Goal: Transaction & Acquisition: Purchase product/service

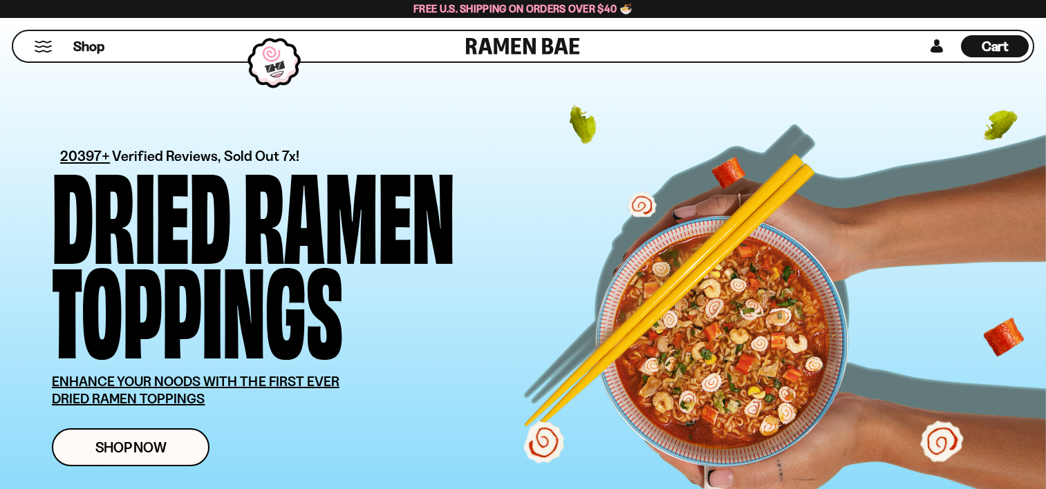
scroll to position [267, 0]
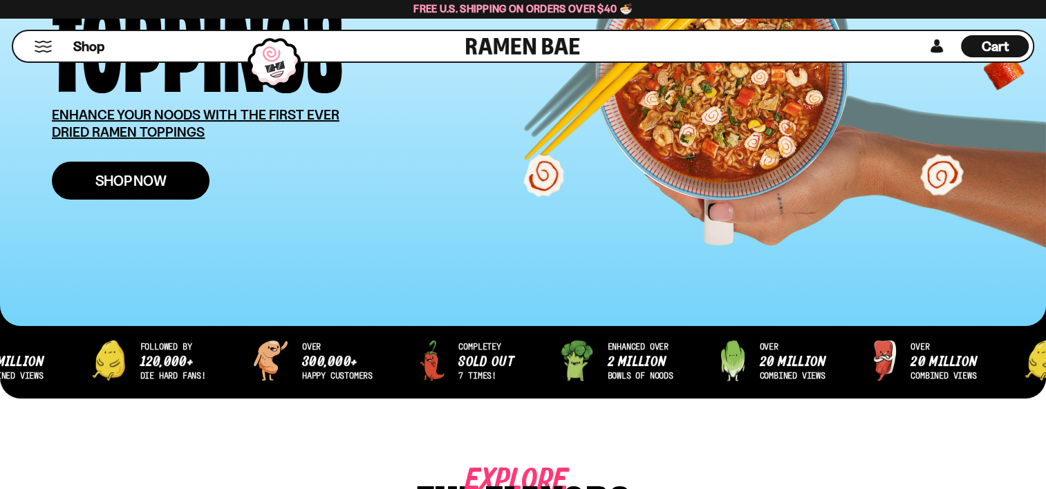
click at [137, 175] on span "Shop Now" at bounding box center [130, 181] width 71 height 15
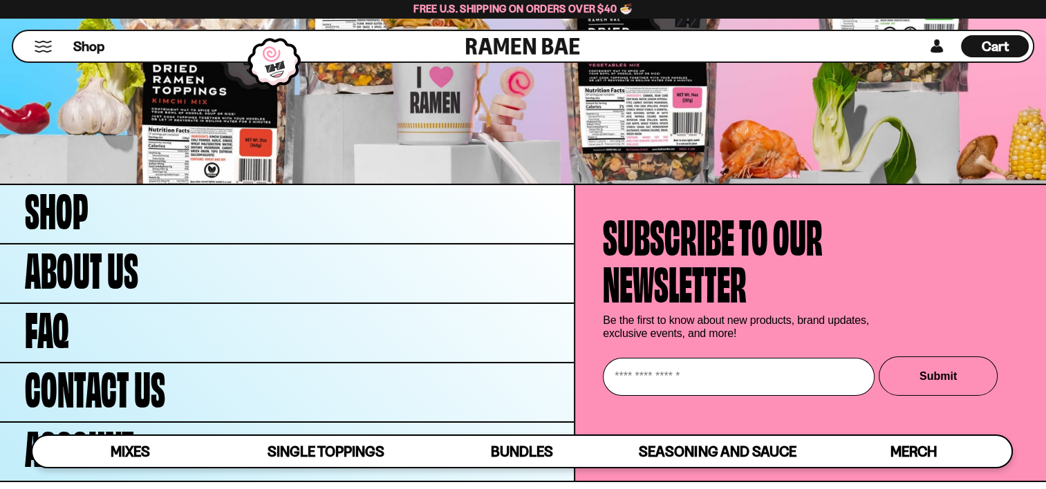
scroll to position [4663, 0]
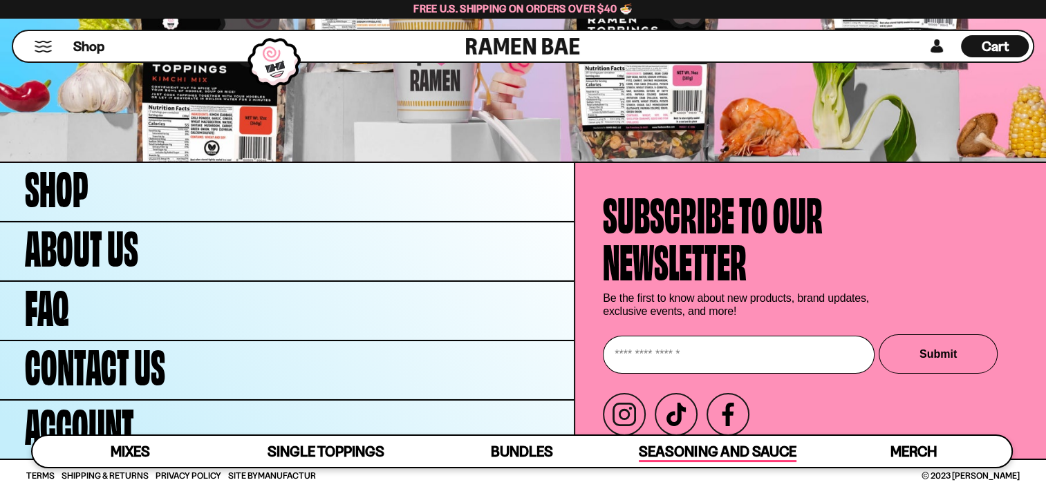
click at [682, 448] on span "Seasoning and Sauce" at bounding box center [717, 452] width 157 height 19
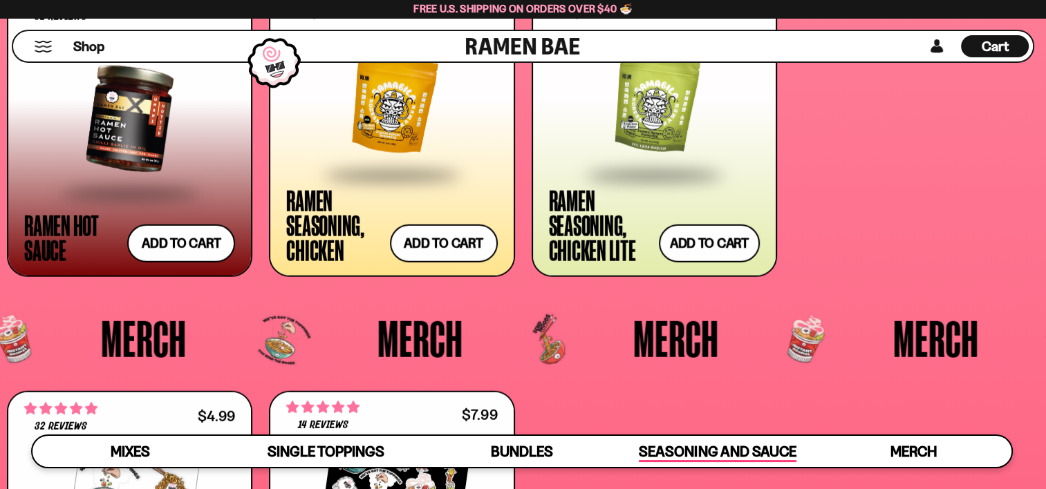
scroll to position [3393, 0]
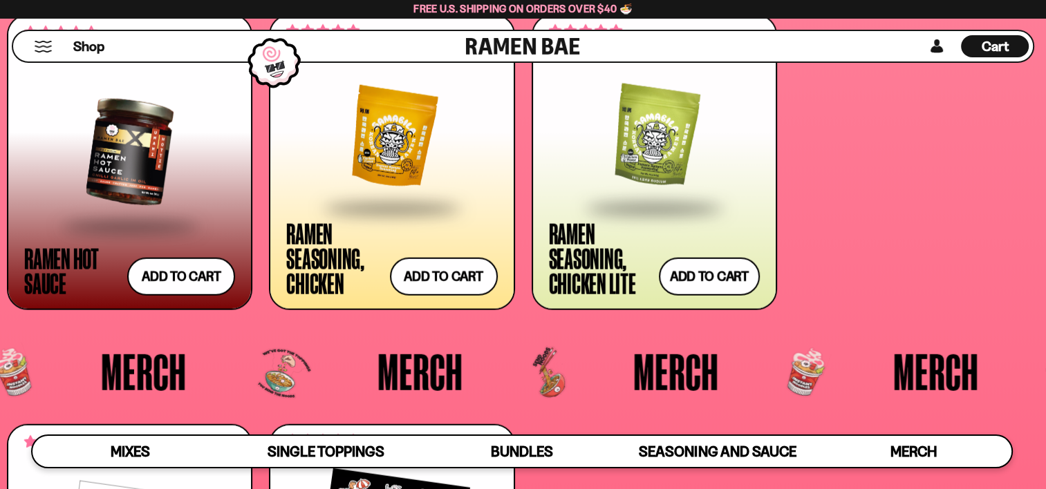
click at [132, 158] on div at bounding box center [129, 151] width 211 height 145
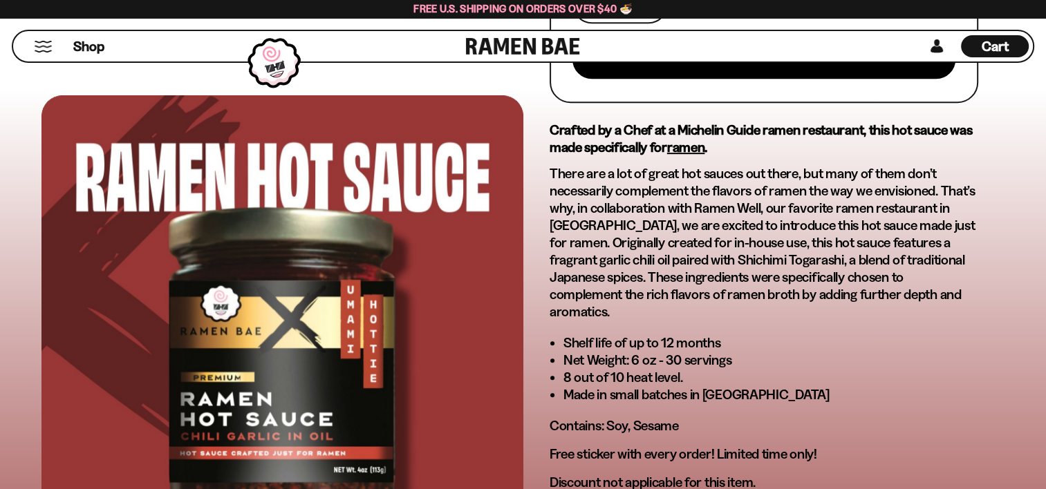
scroll to position [700, 0]
